Goal: Information Seeking & Learning: Learn about a topic

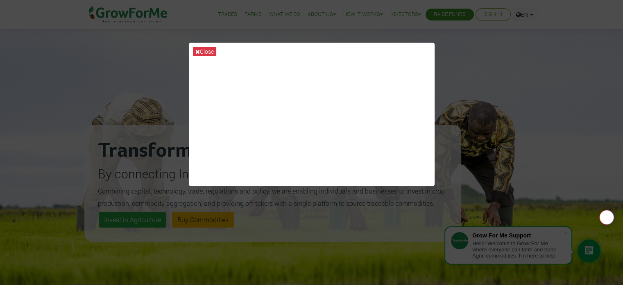
click at [199, 47] on button "Close" at bounding box center [204, 51] width 23 height 9
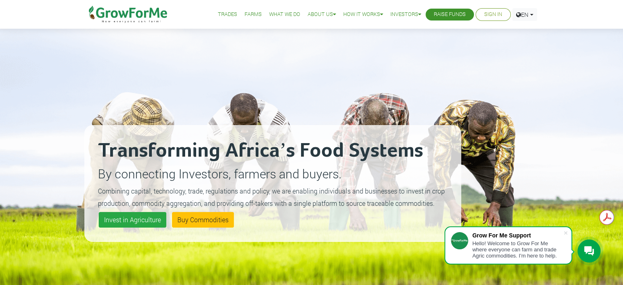
click at [576, 199] on div "Transforming Africa’s Food Systems By connecting Investors, farmers and buyers.…" at bounding box center [311, 173] width 623 height 346
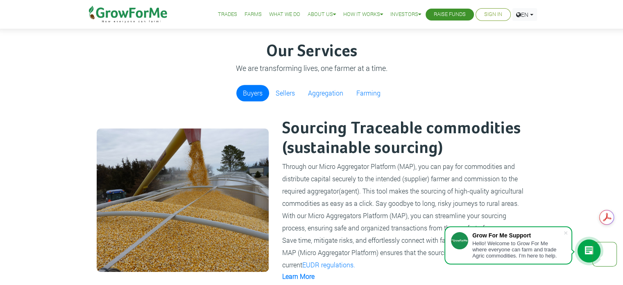
scroll to position [249, 0]
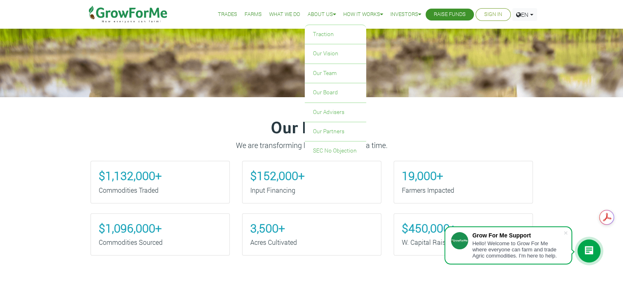
click at [311, 13] on link "About Us" at bounding box center [322, 14] width 28 height 9
